Goal: Communication & Community: Answer question/provide support

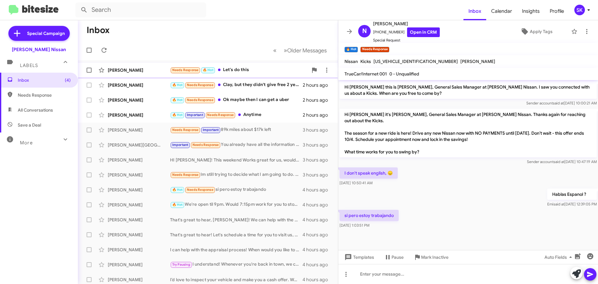
click at [133, 69] on div "[PERSON_NAME]" at bounding box center [139, 70] width 62 height 6
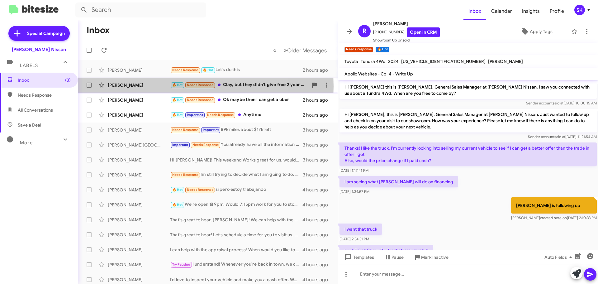
click at [152, 86] on div "[PERSON_NAME]" at bounding box center [139, 85] width 62 height 6
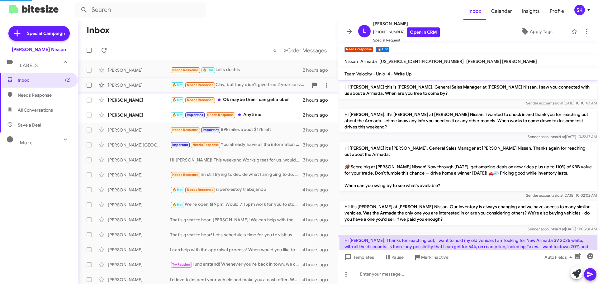
scroll to position [302, 0]
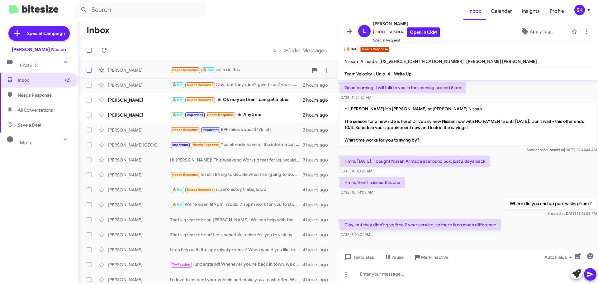
click at [151, 72] on div "[PERSON_NAME]" at bounding box center [139, 70] width 62 height 6
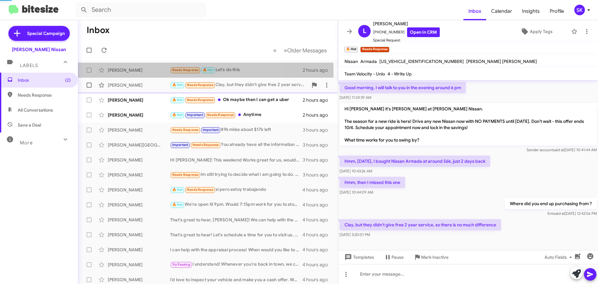
scroll to position [48, 0]
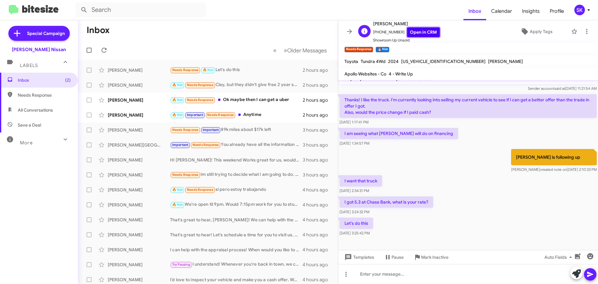
click at [419, 32] on link "Open in CRM" at bounding box center [423, 32] width 33 height 10
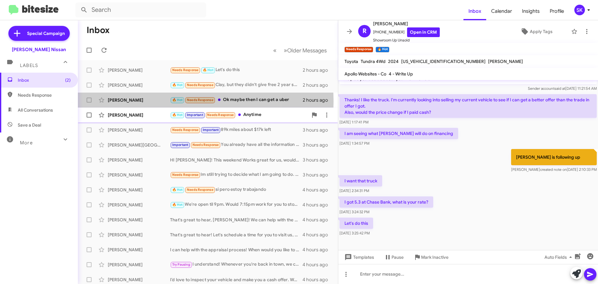
drag, startPoint x: 149, startPoint y: 101, endPoint x: 238, endPoint y: 121, distance: 91.0
click at [149, 101] on div "[PERSON_NAME]" at bounding box center [139, 100] width 62 height 6
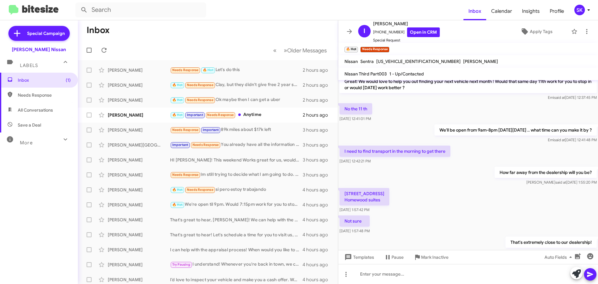
scroll to position [130, 0]
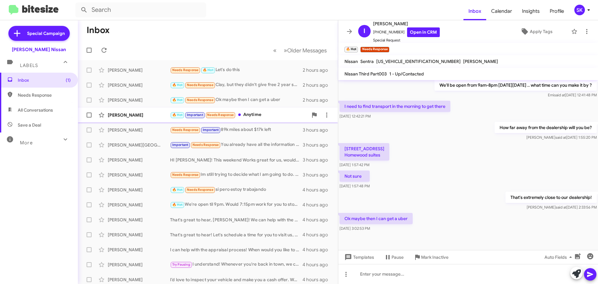
click at [144, 115] on div "[PERSON_NAME]" at bounding box center [139, 115] width 62 height 6
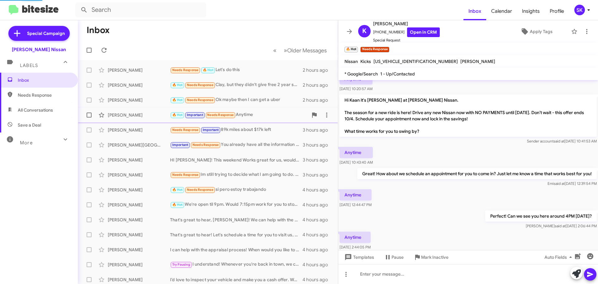
scroll to position [149, 0]
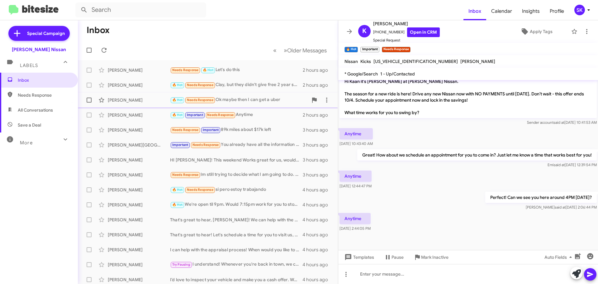
click at [146, 101] on div "[PERSON_NAME]" at bounding box center [139, 100] width 62 height 6
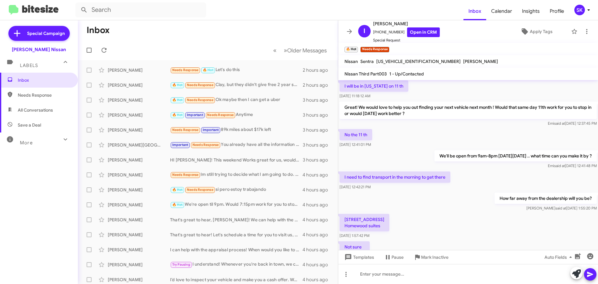
scroll to position [130, 0]
